Goal: Information Seeking & Learning: Learn about a topic

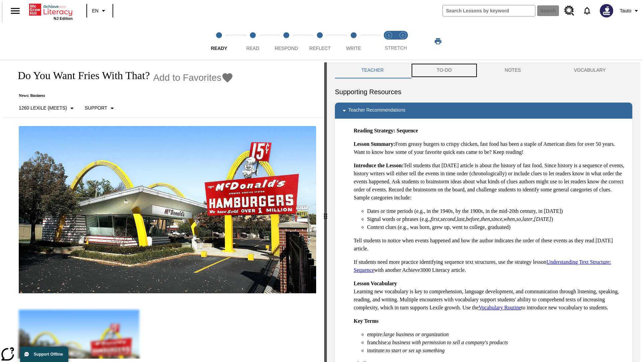
click at [444, 70] on button "TO-DO" at bounding box center [444, 70] width 68 height 16
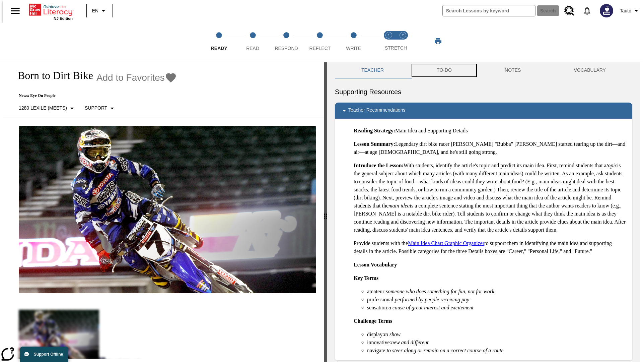
click at [444, 70] on button "TO-DO" at bounding box center [444, 70] width 68 height 16
